Goal: Information Seeking & Learning: Learn about a topic

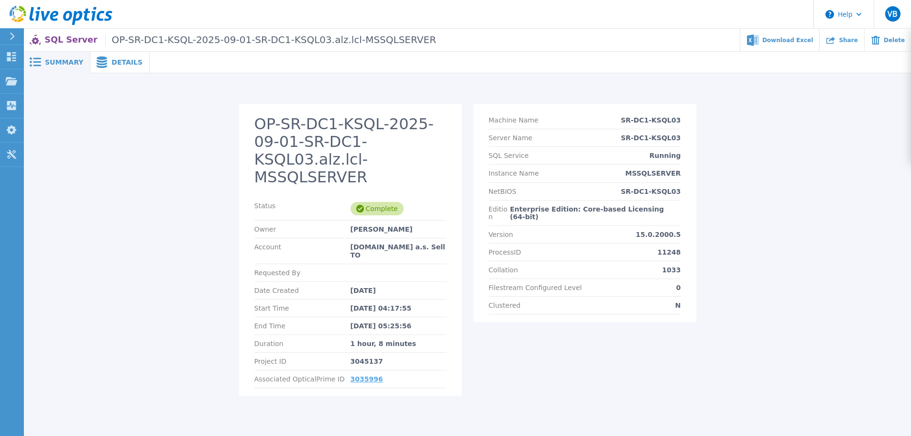
click at [359, 375] on link "3035996" at bounding box center [366, 379] width 33 height 8
click at [360, 375] on link "3035996" at bounding box center [366, 379] width 33 height 8
click at [366, 375] on link "3045213" at bounding box center [366, 379] width 33 height 8
